Goal: Information Seeking & Learning: Learn about a topic

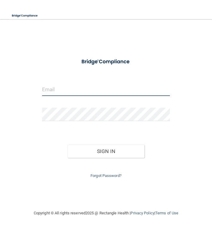
click at [52, 88] on input "email" at bounding box center [106, 88] width 128 height 13
type input "[EMAIL_ADDRESS][DOMAIN_NAME]"
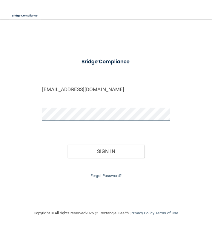
click at [68, 145] on button "Sign In" at bounding box center [106, 151] width 77 height 13
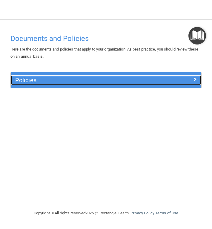
click at [195, 80] on span at bounding box center [195, 79] width 4 height 7
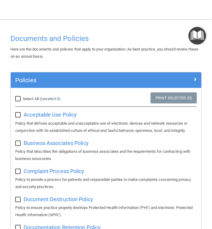
click at [18, 6] on div "Toggle navigation Joni Whilden jwhilden@co.somerset.nj.us Manage My Enterprise …" at bounding box center [106, 3] width 212 height 7
click at [199, 36] on img "Open Resource Center" at bounding box center [198, 36] width 18 height 18
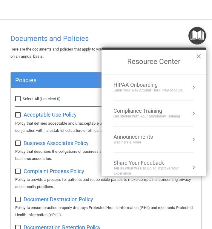
click at [198, 56] on button "×" at bounding box center [199, 56] width 6 height 10
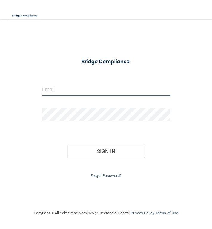
click at [82, 89] on input "email" at bounding box center [106, 88] width 128 height 13
type input "[EMAIL_ADDRESS][DOMAIN_NAME]"
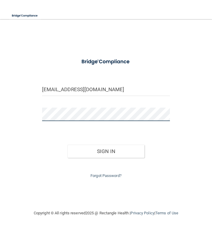
click at [68, 145] on button "Sign In" at bounding box center [106, 151] width 77 height 13
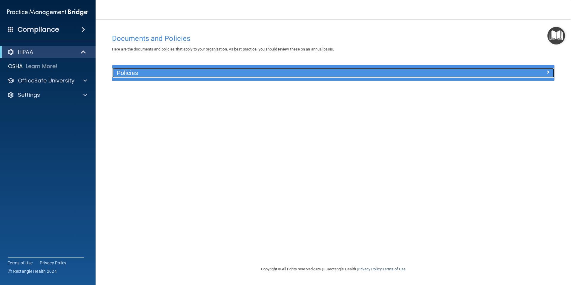
click at [212, 69] on span at bounding box center [549, 71] width 4 height 7
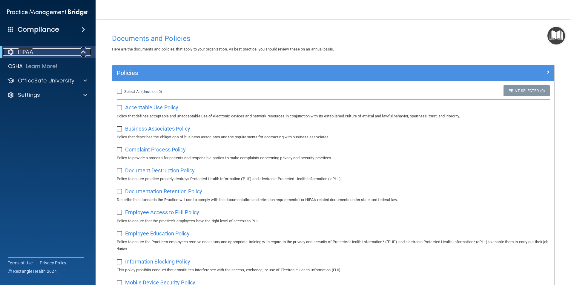
click at [84, 51] on span at bounding box center [84, 51] width 5 height 7
click at [59, 51] on div "HIPAA" at bounding box center [40, 51] width 74 height 7
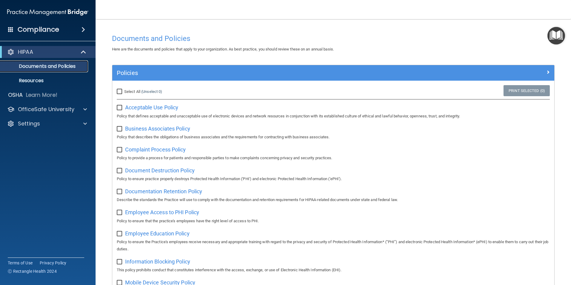
click at [63, 66] on p "Documents and Policies" at bounding box center [45, 66] width 82 height 6
click at [84, 53] on span at bounding box center [84, 51] width 5 height 7
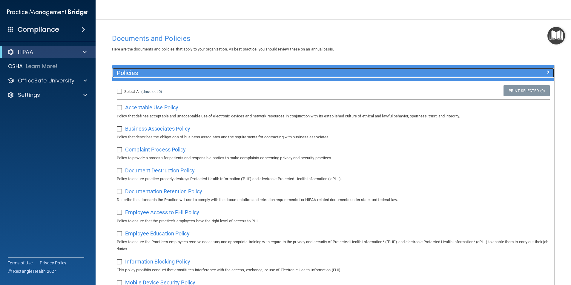
click at [212, 71] on span at bounding box center [549, 71] width 4 height 7
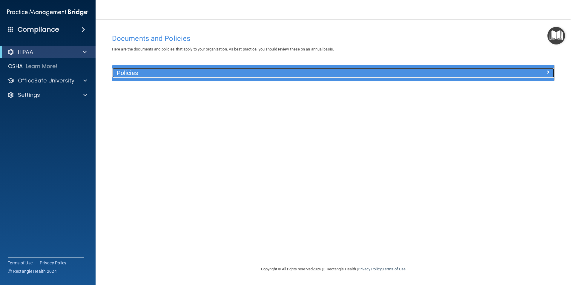
click at [212, 71] on span at bounding box center [549, 71] width 4 height 7
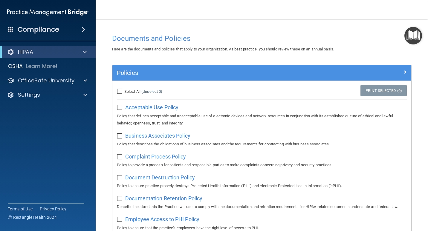
click at [83, 48] on div "HIPAA" at bounding box center [48, 52] width 96 height 12
click at [85, 51] on span at bounding box center [85, 51] width 4 height 7
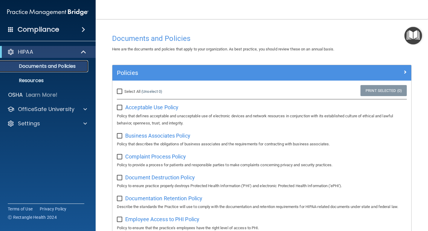
click at [58, 67] on p "Documents and Policies" at bounding box center [45, 66] width 82 height 6
click at [36, 65] on p "Documents and Policies" at bounding box center [45, 66] width 82 height 6
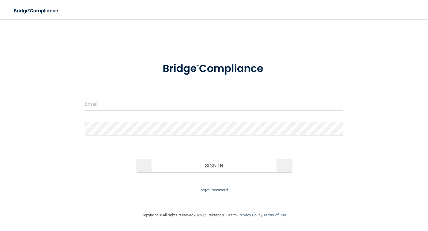
type input "[EMAIL_ADDRESS][DOMAIN_NAME]"
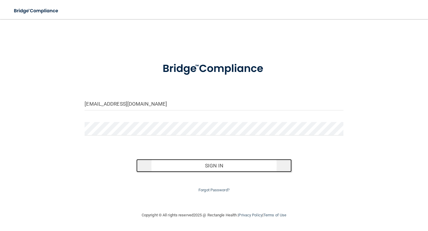
click at [190, 166] on button "Sign In" at bounding box center [213, 165] width 155 height 13
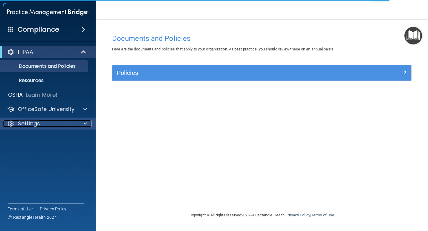
click at [86, 123] on span at bounding box center [85, 123] width 4 height 7
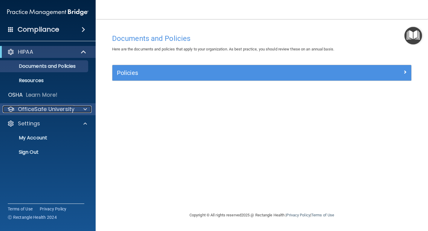
click at [86, 108] on span at bounding box center [85, 109] width 4 height 7
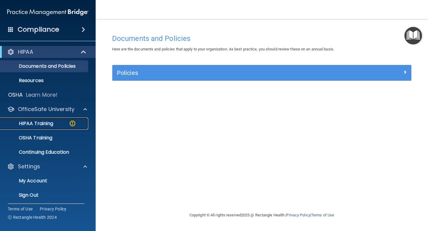
click at [44, 122] on p "HIPAA Training" at bounding box center [28, 124] width 49 height 6
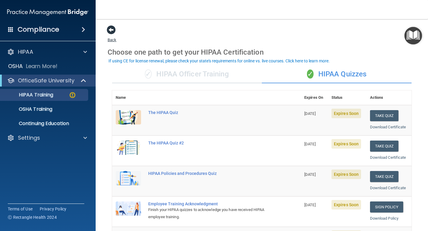
click at [112, 32] on span at bounding box center [111, 29] width 9 height 9
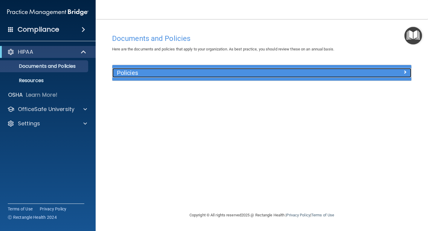
click at [403, 71] on div at bounding box center [374, 71] width 75 height 7
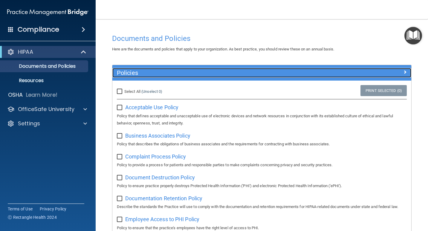
click at [403, 71] on span at bounding box center [405, 71] width 4 height 7
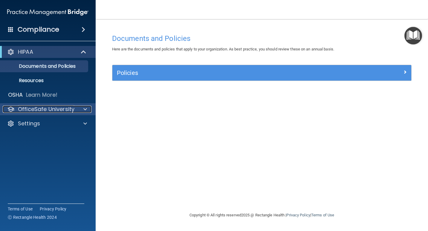
click at [84, 107] on span at bounding box center [85, 109] width 4 height 7
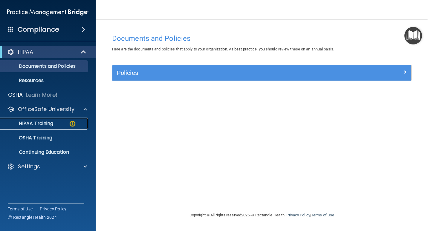
click at [47, 121] on p "HIPAA Training" at bounding box center [28, 124] width 49 height 6
